Goal: Check status

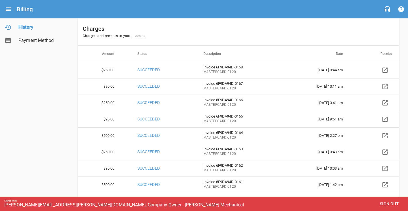
scroll to position [27, 0]
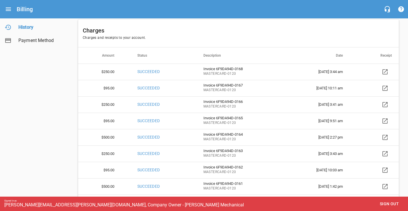
click at [320, 71] on td "[DATE] 3:44 am" at bounding box center [323, 71] width 72 height 16
click at [304, 44] on div "Charges Charges and receipts to your account." at bounding box center [238, 34] width 320 height 28
click at [388, 202] on span "Sign out" at bounding box center [389, 203] width 24 height 7
